Goal: Navigation & Orientation: Find specific page/section

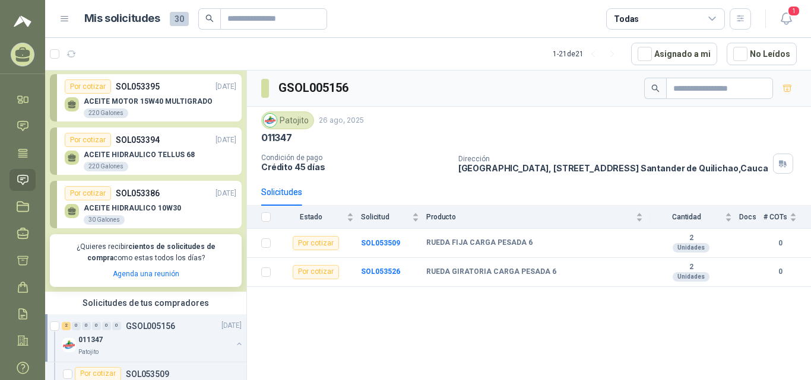
scroll to position [237, 0]
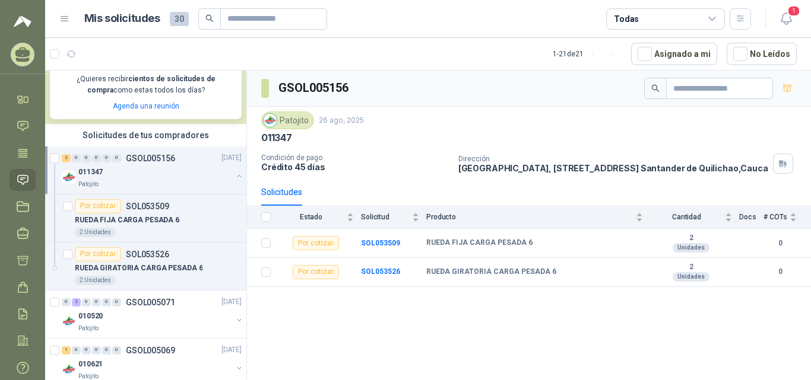
click at [63, 160] on div "2" at bounding box center [66, 158] width 9 height 8
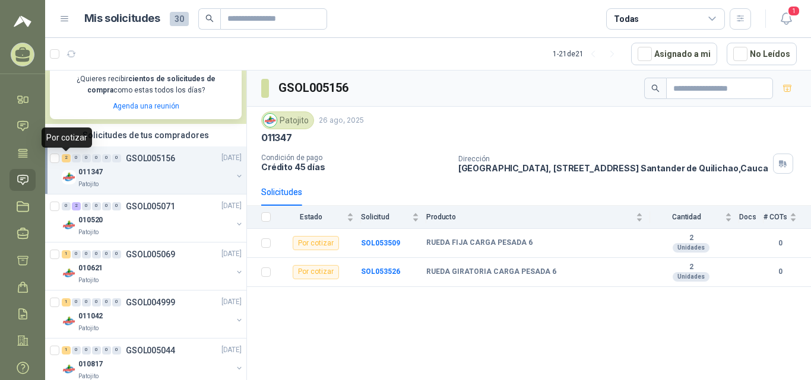
click at [68, 160] on div "2" at bounding box center [66, 158] width 9 height 8
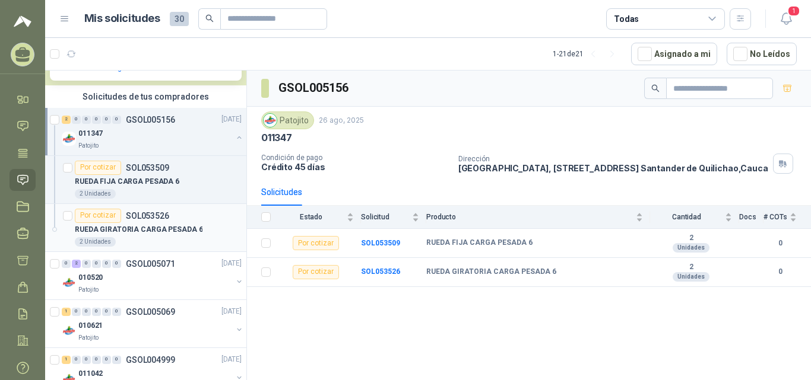
scroll to position [297, 0]
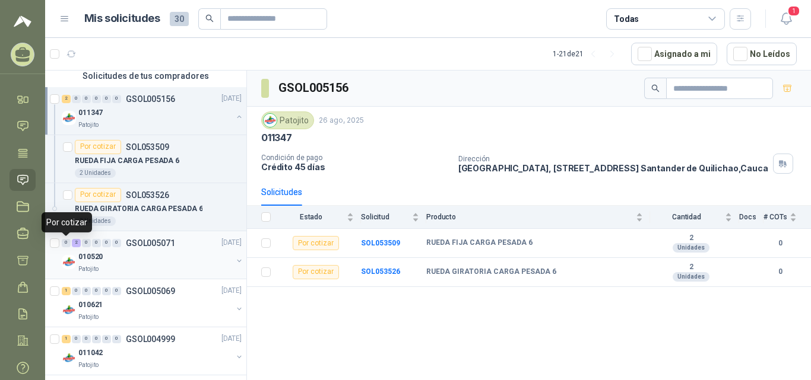
click at [71, 243] on div "0 2 0 0 0 0" at bounding box center [91, 243] width 59 height 8
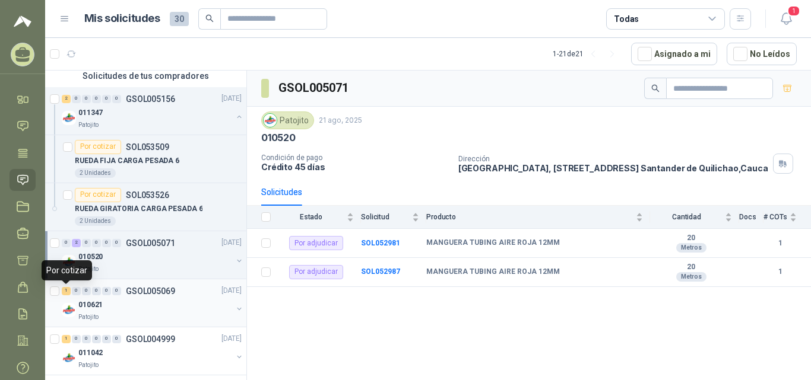
click at [69, 293] on div "1" at bounding box center [66, 291] width 9 height 8
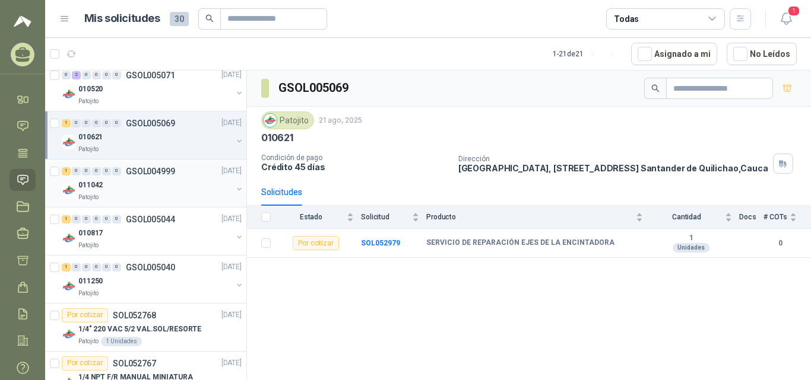
scroll to position [475, 0]
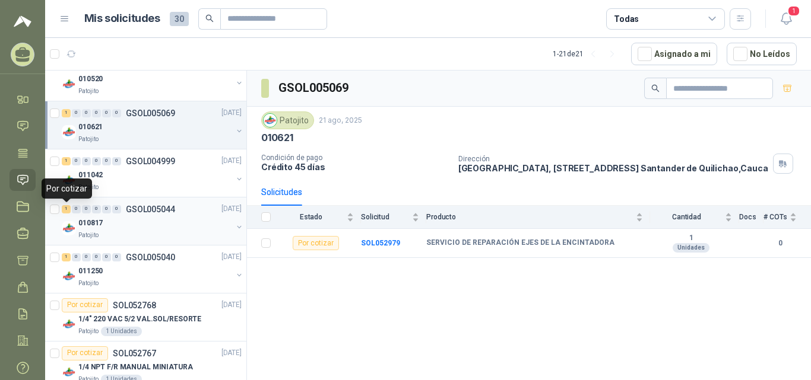
click at [68, 209] on div "1" at bounding box center [66, 209] width 9 height 8
